Goal: Information Seeking & Learning: Find specific page/section

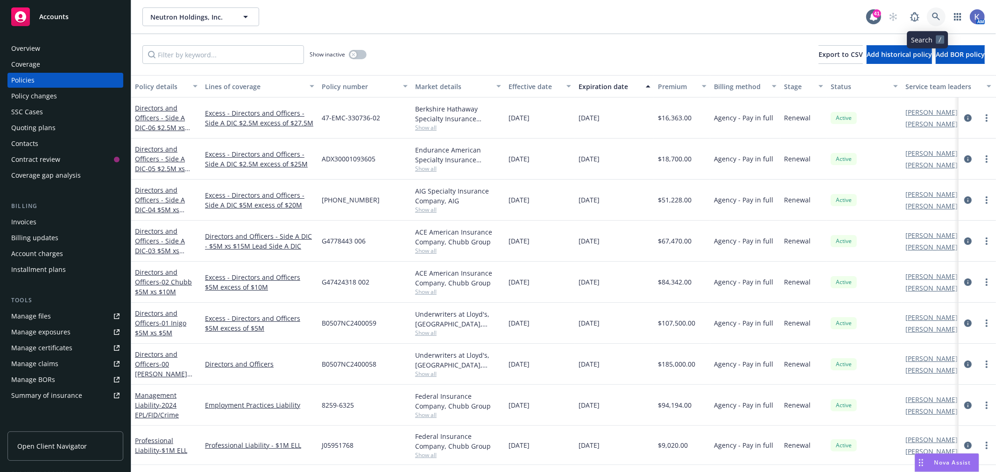
click at [932, 13] on icon at bounding box center [936, 17] width 8 height 8
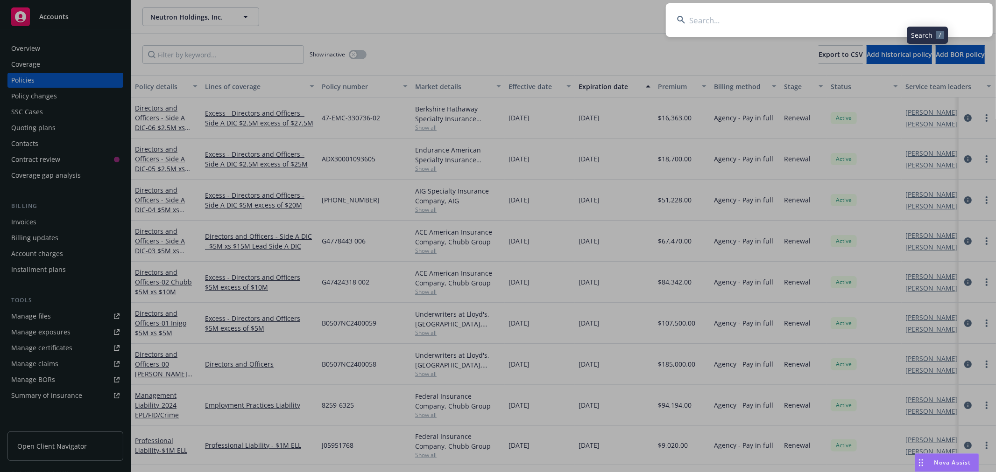
click at [880, 22] on input at bounding box center [829, 20] width 327 height 34
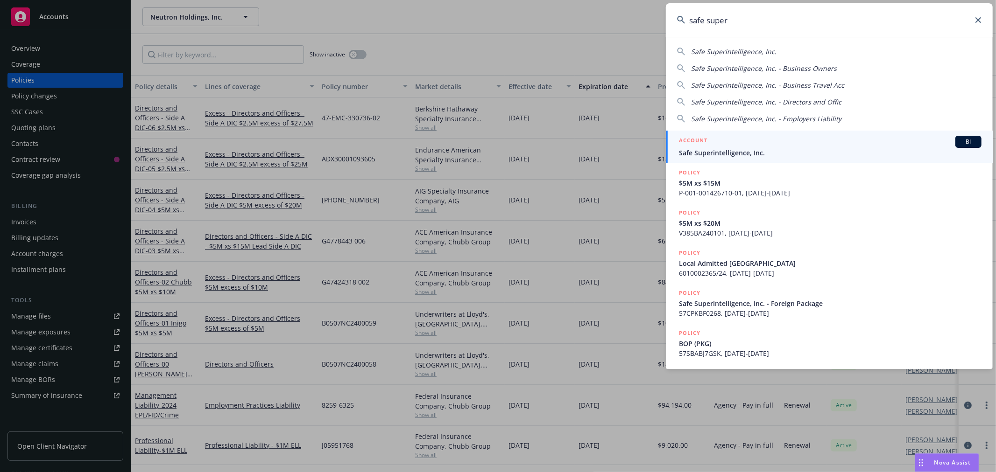
type input "safe super"
click at [724, 151] on span "Safe Superintelligence, Inc." at bounding box center [830, 153] width 302 height 10
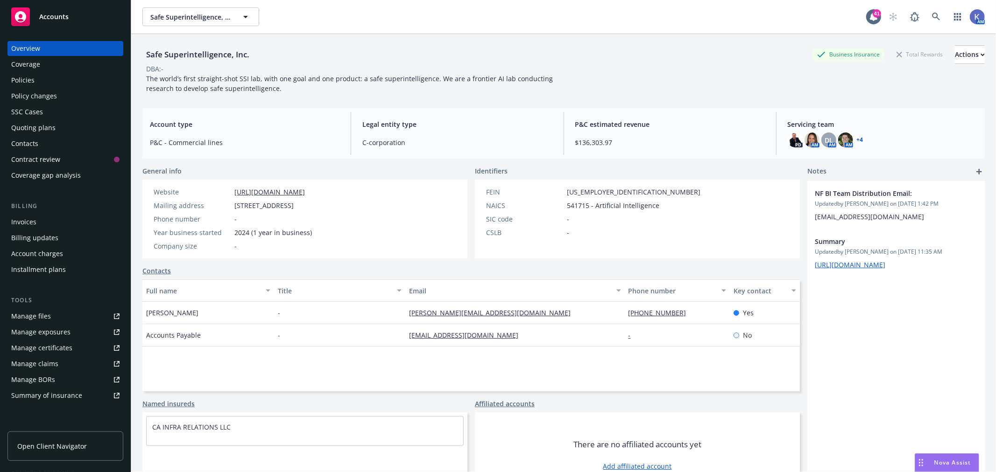
click at [42, 81] on div "Policies" at bounding box center [65, 80] width 108 height 15
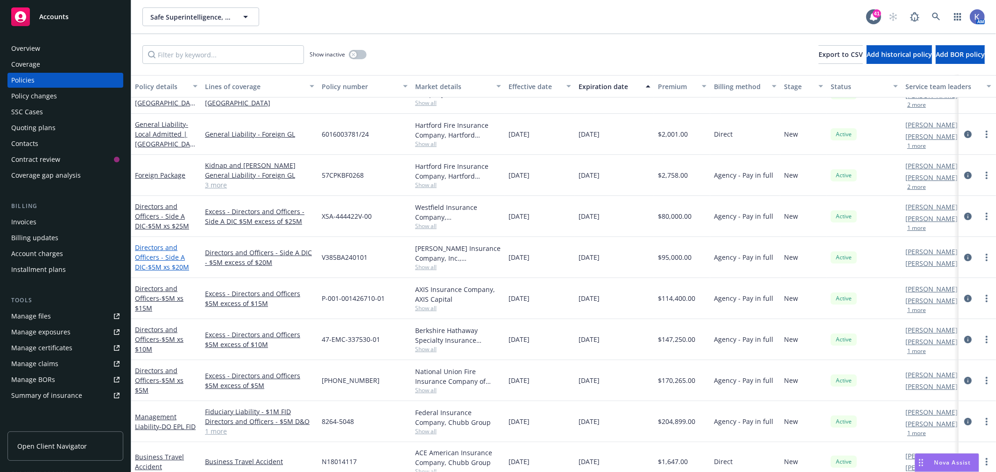
scroll to position [104, 0]
click at [936, 15] on icon at bounding box center [936, 17] width 8 height 8
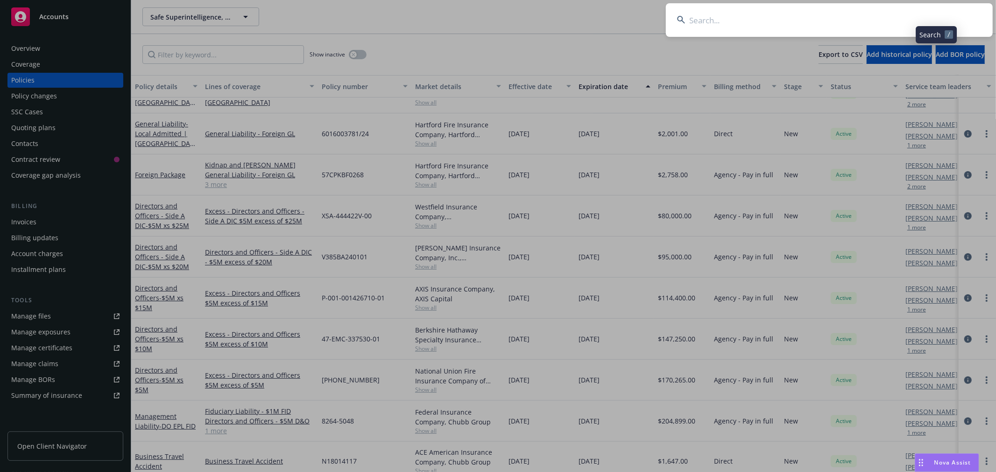
click at [828, 18] on input at bounding box center [829, 20] width 327 height 34
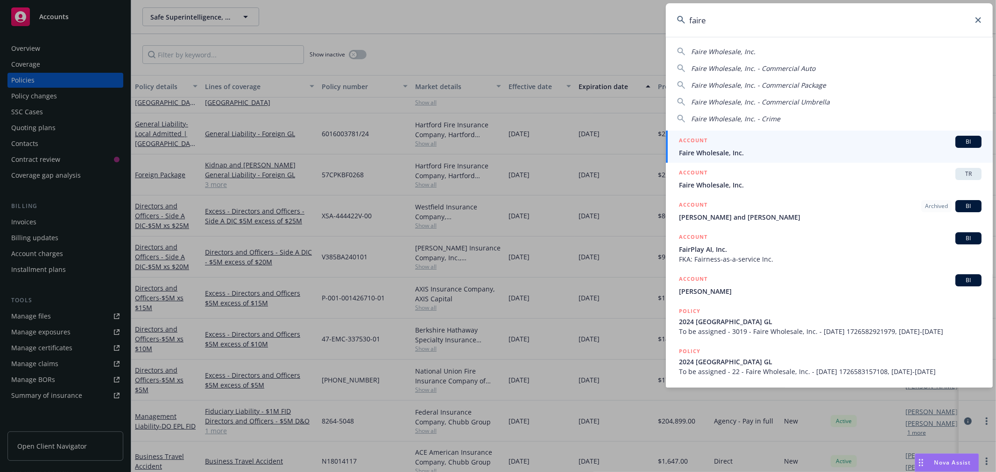
type input "faire"
click at [724, 152] on span "Faire Wholesale, Inc." at bounding box center [830, 153] width 302 height 10
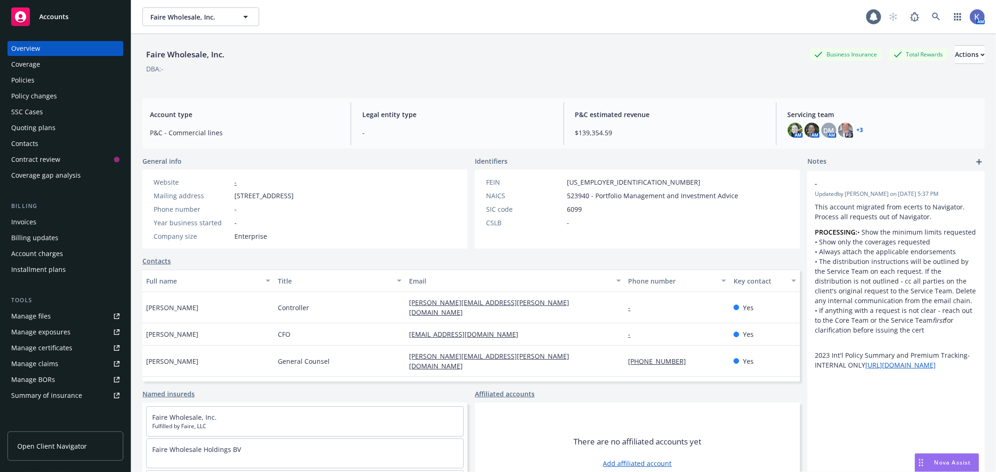
click at [37, 81] on div "Policies" at bounding box center [65, 80] width 108 height 15
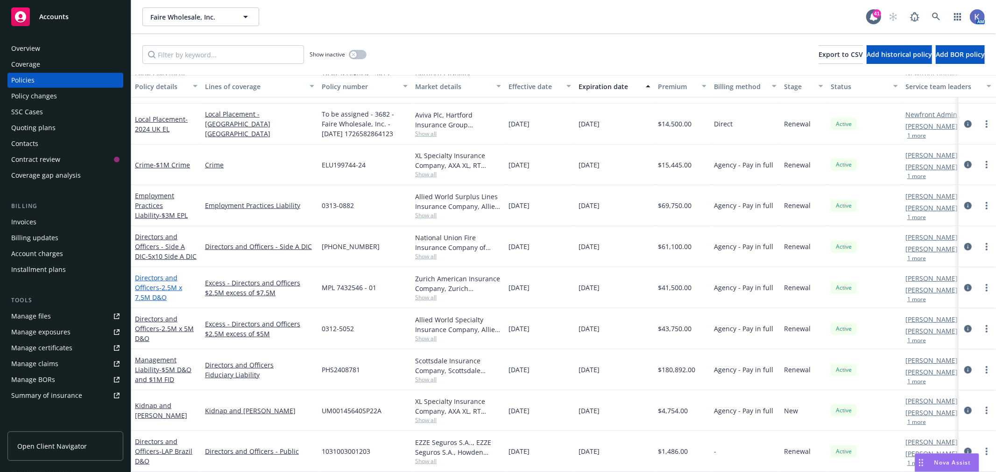
scroll to position [417, 0]
click at [425, 376] on span "Show all" at bounding box center [458, 380] width 86 height 8
click at [161, 365] on span "- $5M D&O and $1M FID" at bounding box center [163, 374] width 56 height 19
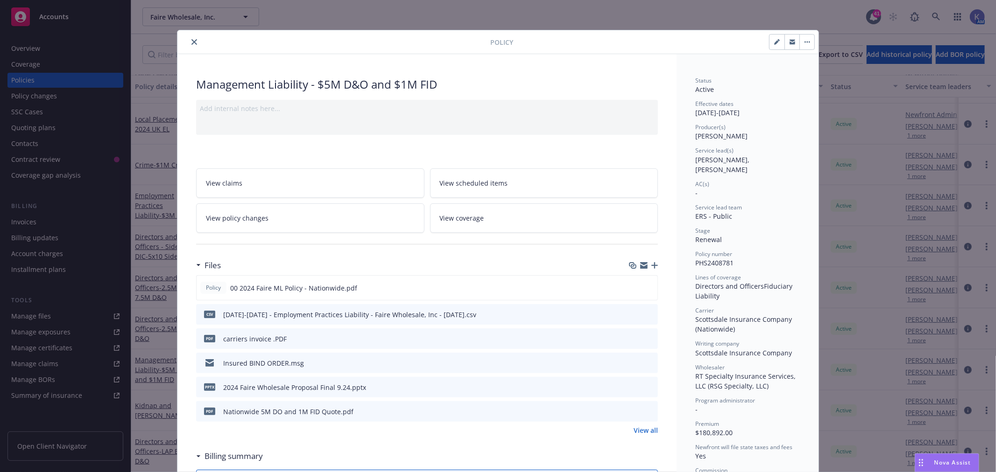
click at [646, 362] on icon "preview file" at bounding box center [649, 362] width 8 height 7
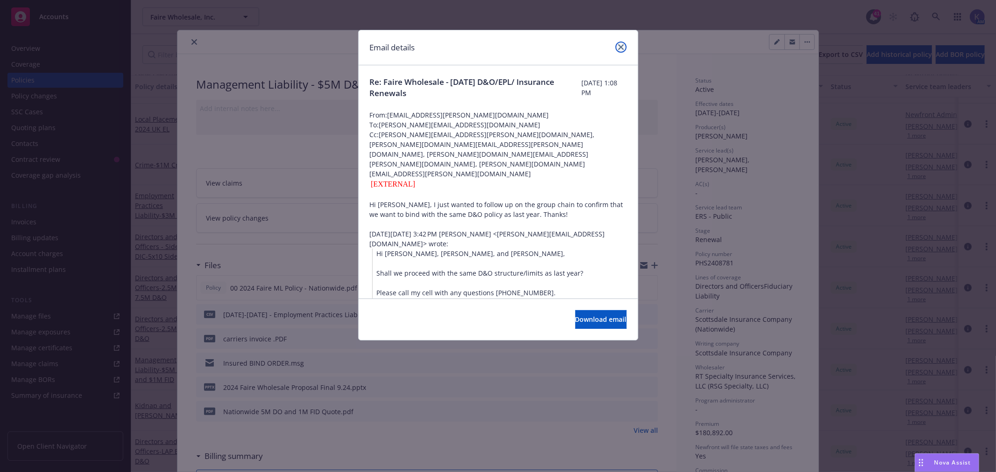
click at [618, 47] on icon "close" at bounding box center [621, 47] width 6 height 6
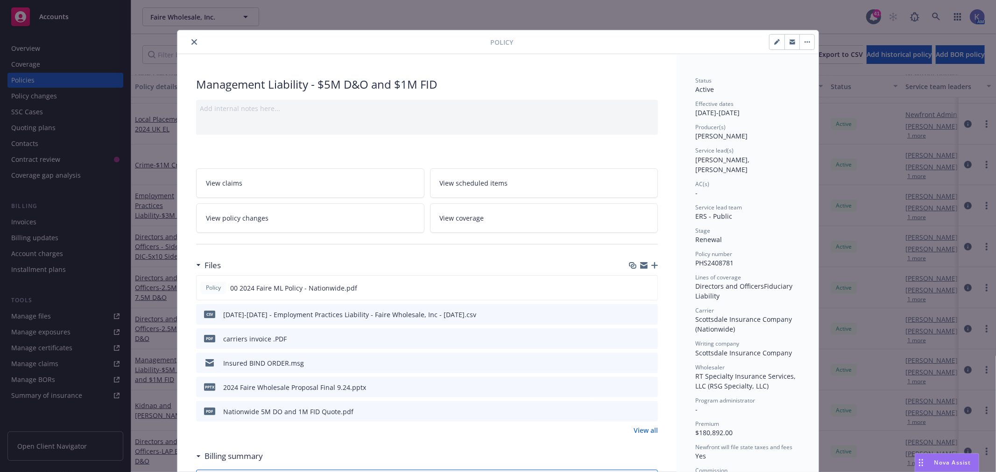
click at [645, 408] on icon "preview file" at bounding box center [649, 411] width 8 height 7
click at [191, 43] on icon "close" at bounding box center [194, 42] width 6 height 6
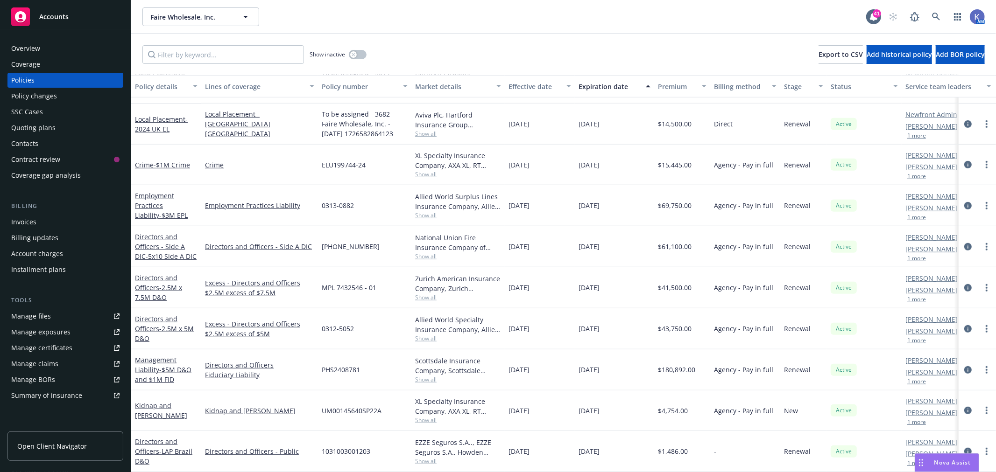
click at [430, 335] on span "Show all" at bounding box center [458, 339] width 86 height 8
click at [167, 252] on span "- 5x10 Side A DIC" at bounding box center [171, 256] width 51 height 9
click at [425, 294] on span "Show all" at bounding box center [458, 298] width 86 height 8
click at [148, 198] on link "Employment Practices Liability - $3M EPL" at bounding box center [161, 205] width 53 height 28
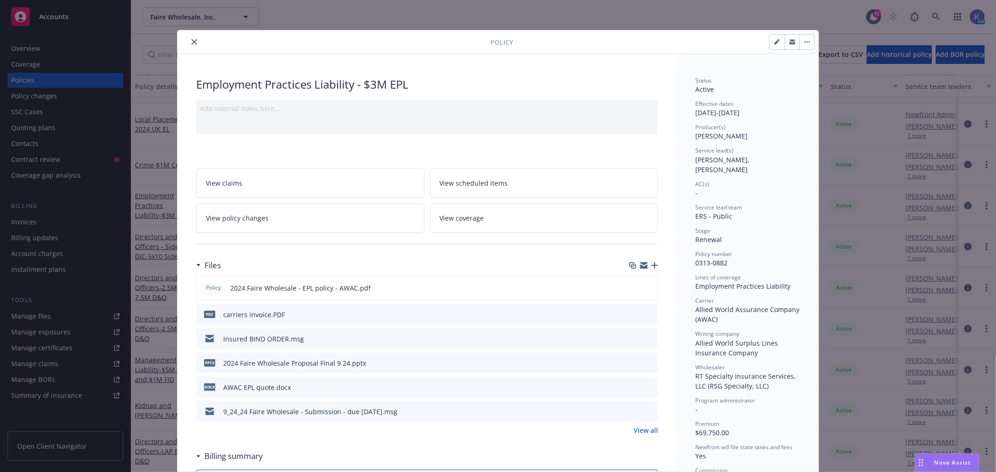
click at [646, 385] on icon "preview file" at bounding box center [649, 387] width 8 height 7
click at [644, 288] on icon "preview file" at bounding box center [648, 287] width 8 height 7
click at [191, 43] on icon "close" at bounding box center [194, 42] width 6 height 6
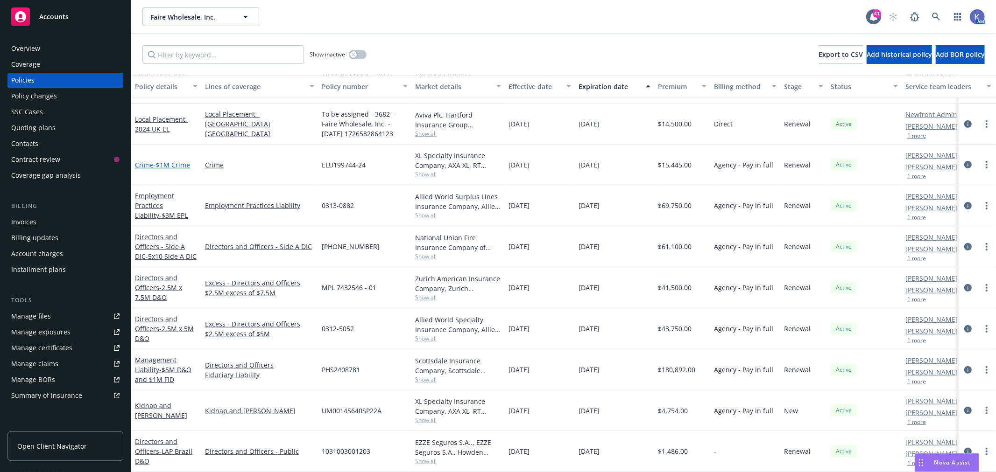
click at [145, 161] on link "Crime - $1M Crime" at bounding box center [162, 165] width 55 height 9
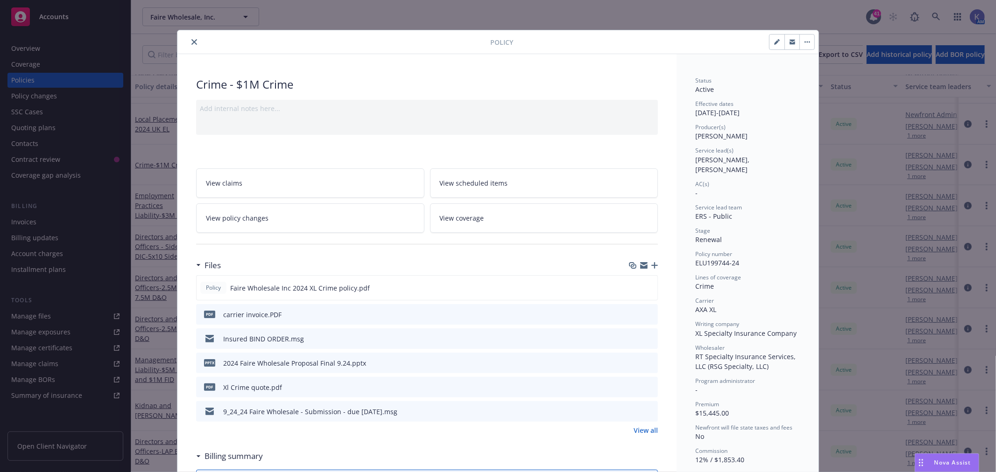
click at [645, 361] on icon "preview file" at bounding box center [649, 362] width 8 height 7
drag, startPoint x: 636, startPoint y: 52, endPoint x: 631, endPoint y: 49, distance: 5.0
click at [636, 52] on div "Policy" at bounding box center [497, 42] width 641 height 24
click at [191, 39] on icon "close" at bounding box center [194, 42] width 6 height 6
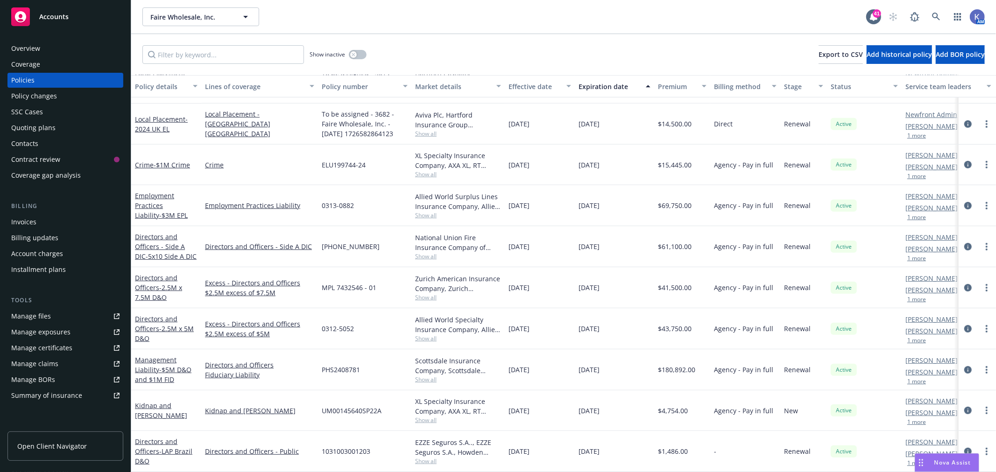
click at [38, 78] on div "Policies" at bounding box center [65, 80] width 108 height 15
click at [917, 420] on button "1 more" at bounding box center [916, 423] width 19 height 6
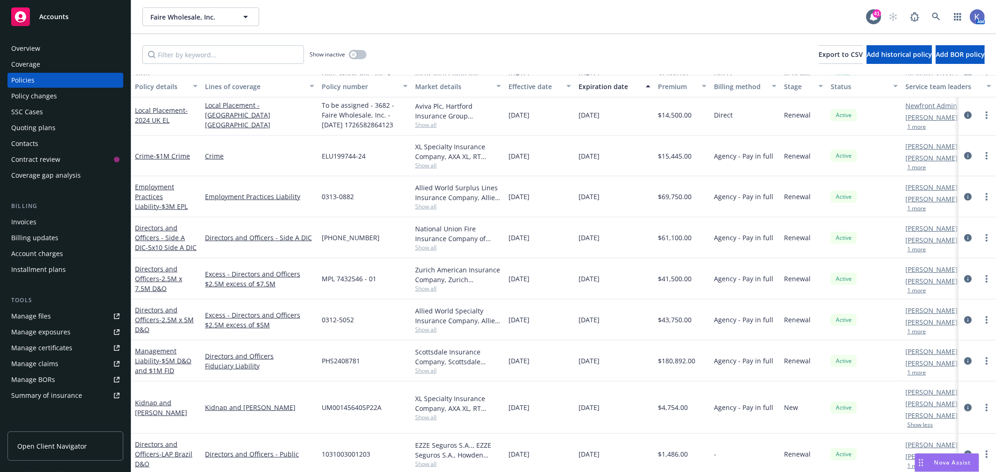
scroll to position [429, 0]
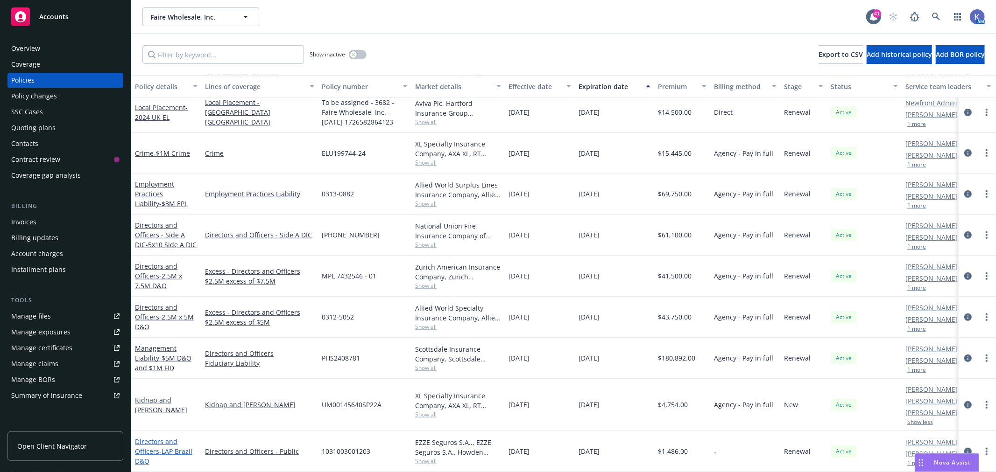
click at [170, 447] on span "- LAP Brazil D&O" at bounding box center [163, 456] width 57 height 19
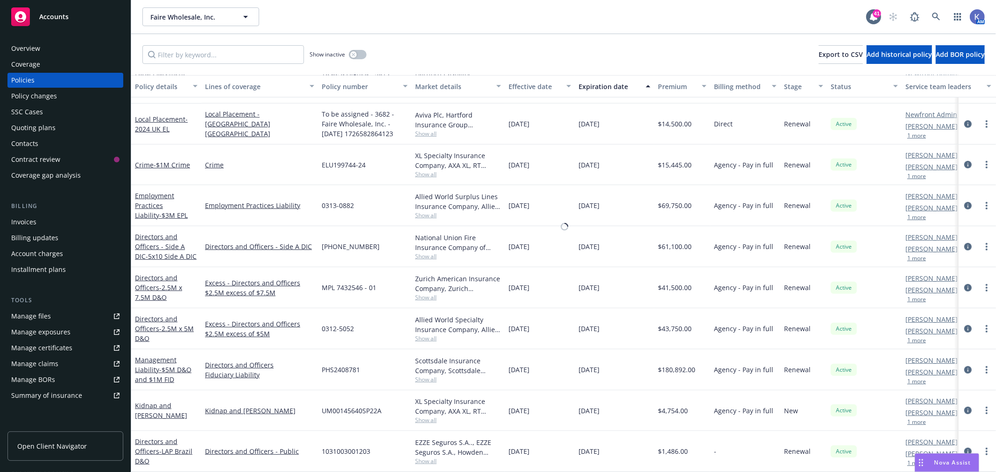
scroll to position [417, 0]
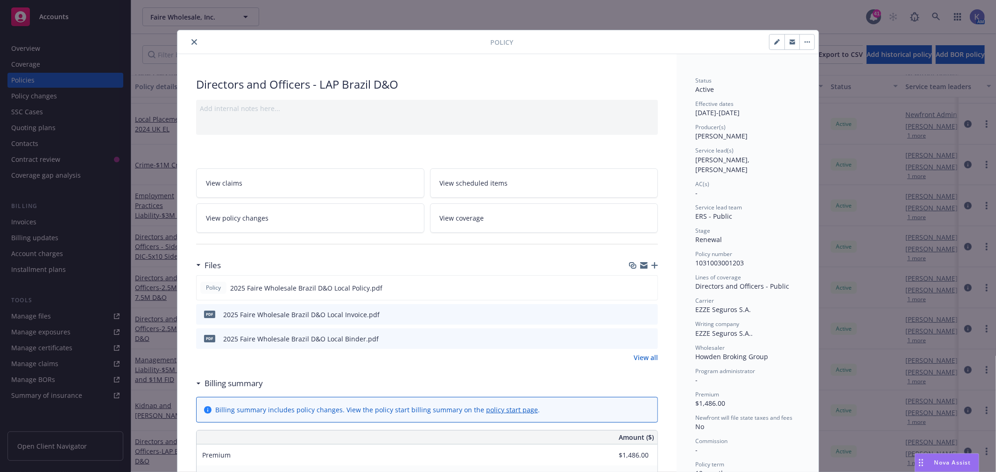
click at [645, 339] on icon "preview file" at bounding box center [649, 338] width 8 height 7
click at [644, 287] on icon "preview file" at bounding box center [648, 287] width 8 height 7
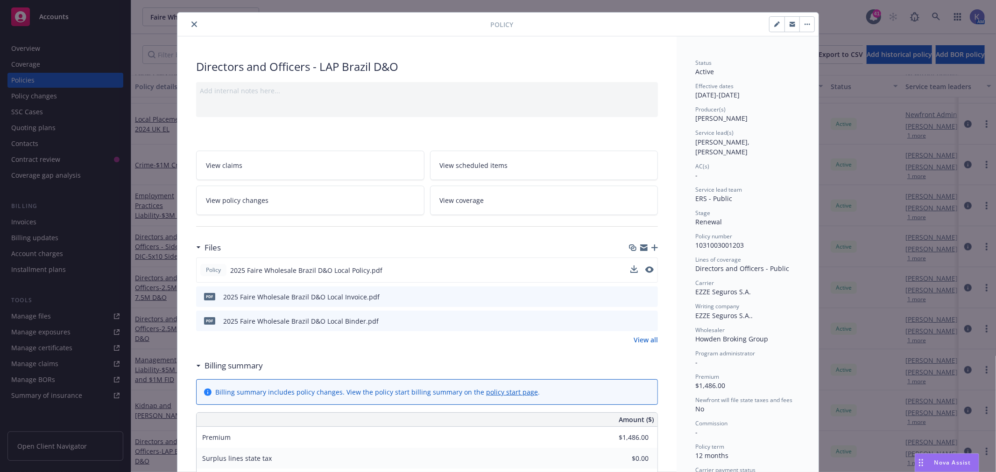
scroll to position [0, 0]
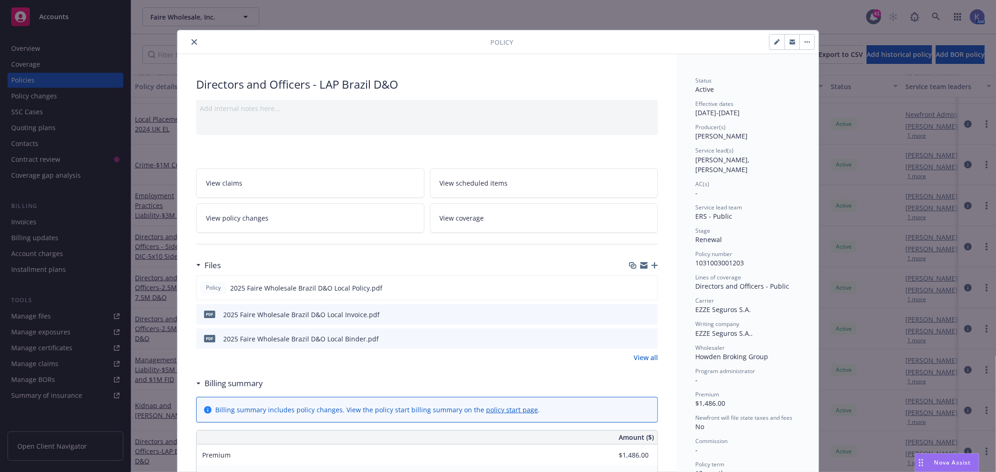
click at [645, 337] on icon "preview file" at bounding box center [649, 338] width 8 height 7
